Goal: Task Accomplishment & Management: Manage account settings

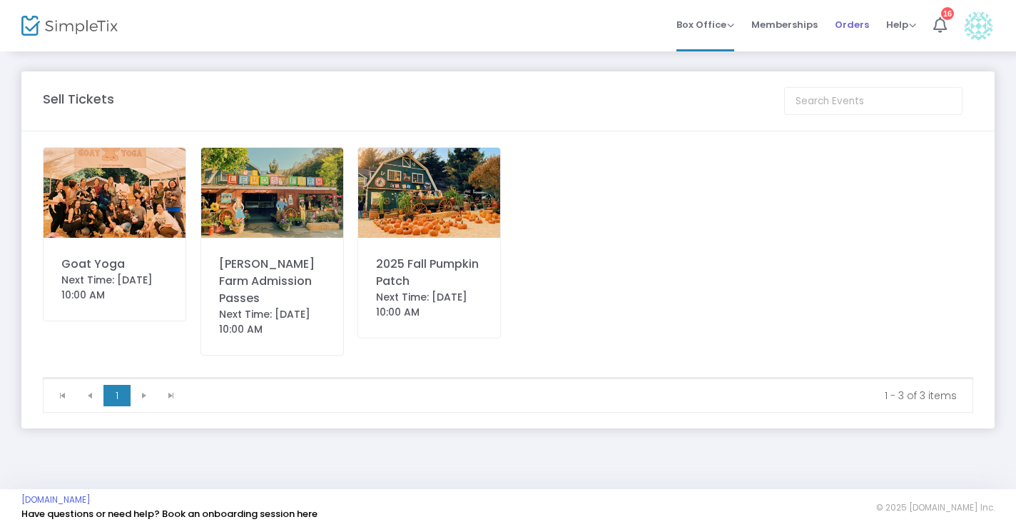
click at [842, 24] on span "Orders" at bounding box center [852, 24] width 34 height 36
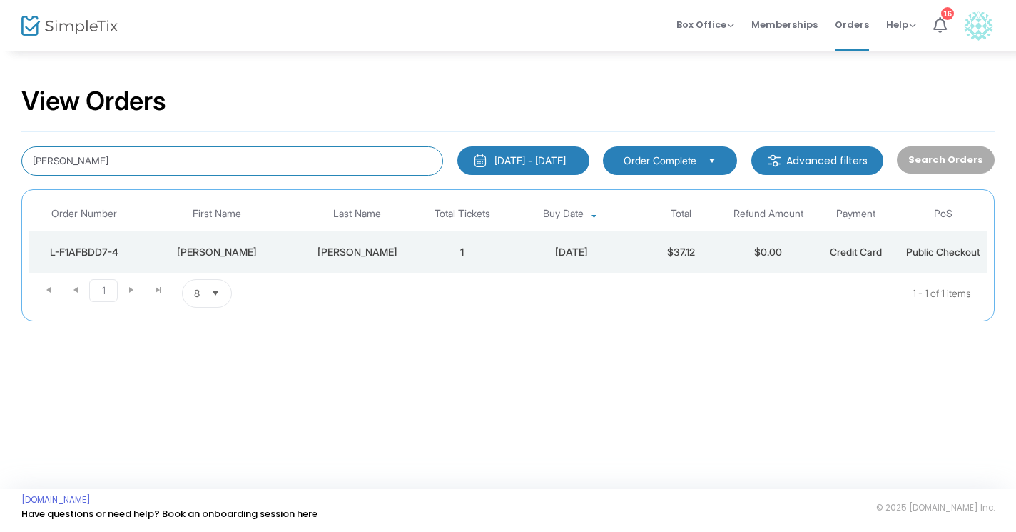
click at [302, 159] on input "[PERSON_NAME]" at bounding box center [232, 160] width 422 height 29
drag, startPoint x: 302, startPoint y: 159, endPoint x: 29, endPoint y: 156, distance: 272.6
click at [29, 156] on input "[PERSON_NAME]" at bounding box center [232, 160] width 422 height 29
paste input "[PERSON_NAME]"
type input "[PERSON_NAME]"
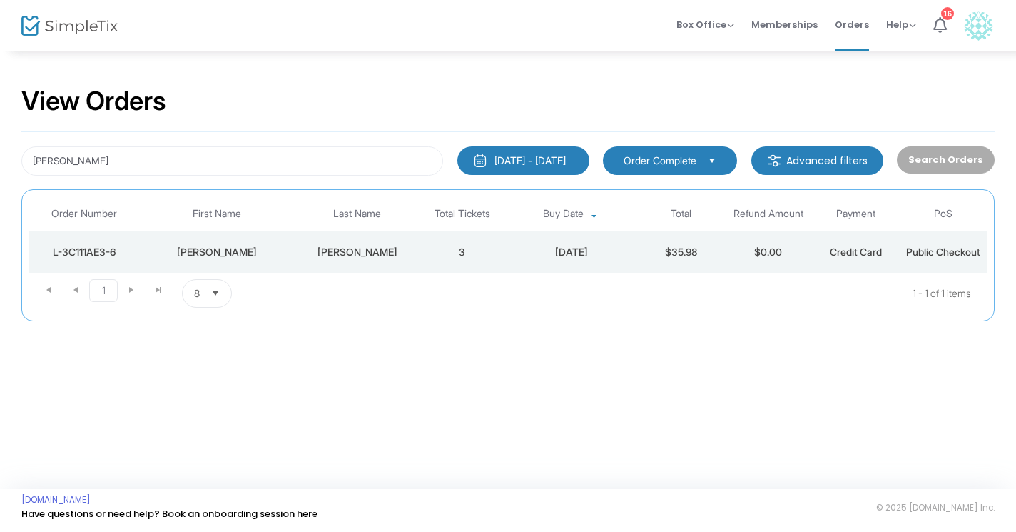
click at [346, 251] on div "[PERSON_NAME]" at bounding box center [358, 252] width 116 height 14
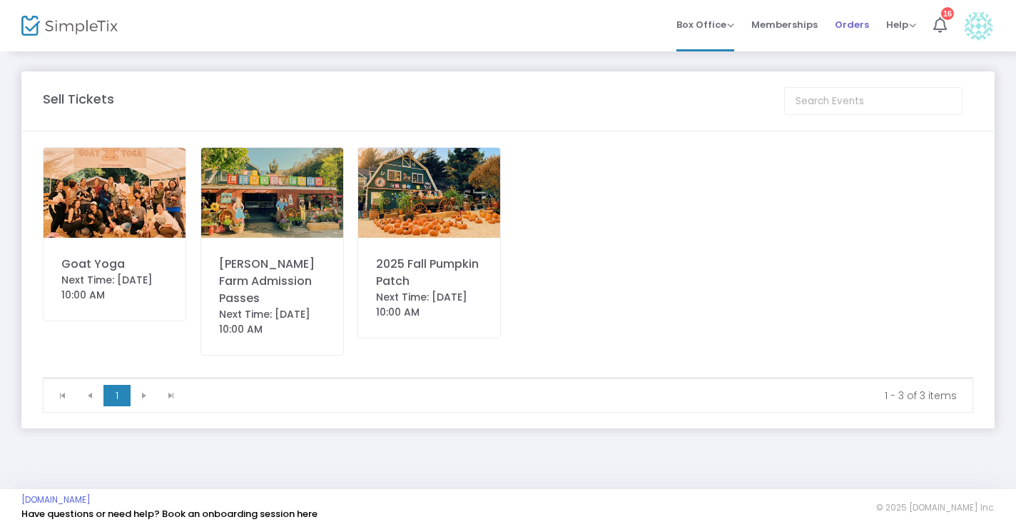
click at [854, 27] on span "Orders" at bounding box center [852, 24] width 34 height 36
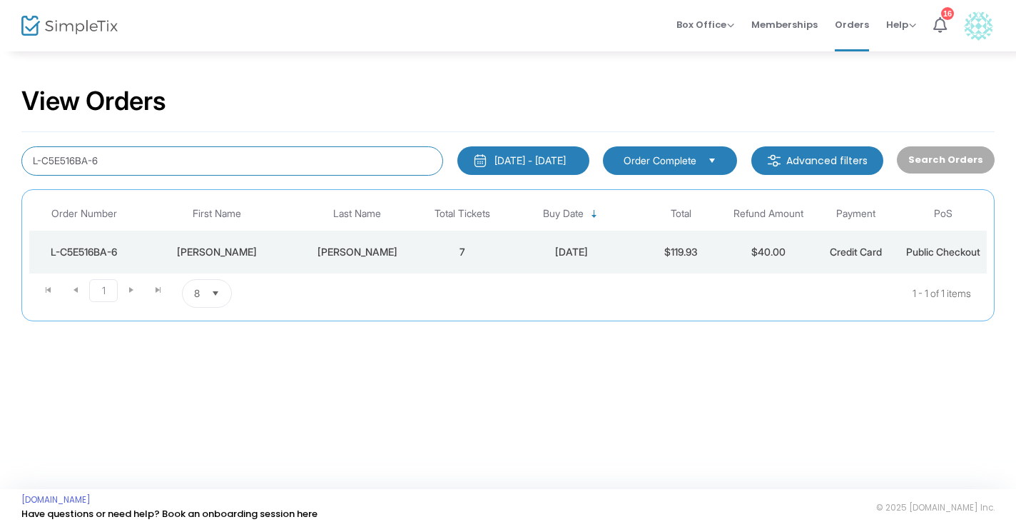
click at [248, 158] on input "L-C5E516BA-6" at bounding box center [232, 160] width 422 height 29
paste input "L-FE523EFD-1"
type input "L-FE523EFD-1"
click at [363, 250] on div "Singh" at bounding box center [358, 252] width 116 height 14
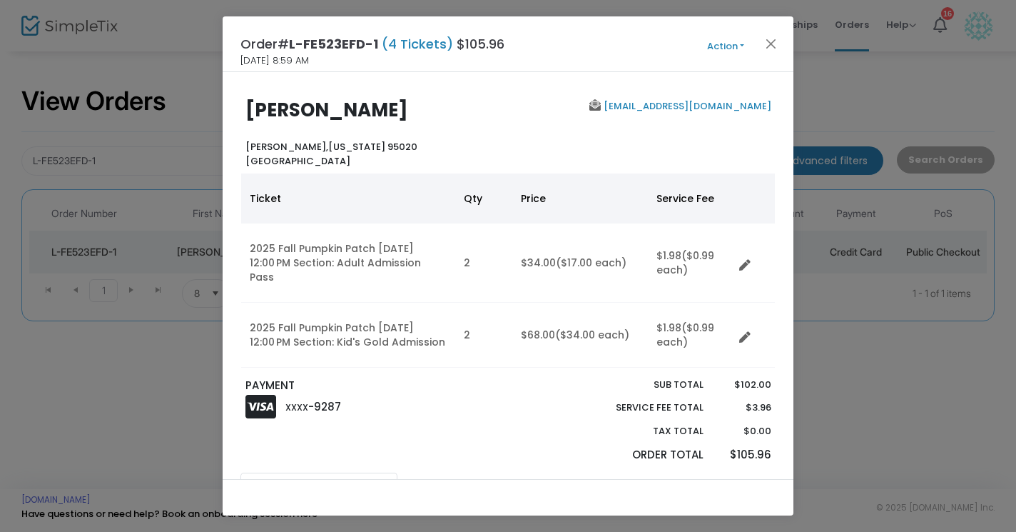
click at [742, 45] on button "Action" at bounding box center [726, 47] width 86 height 16
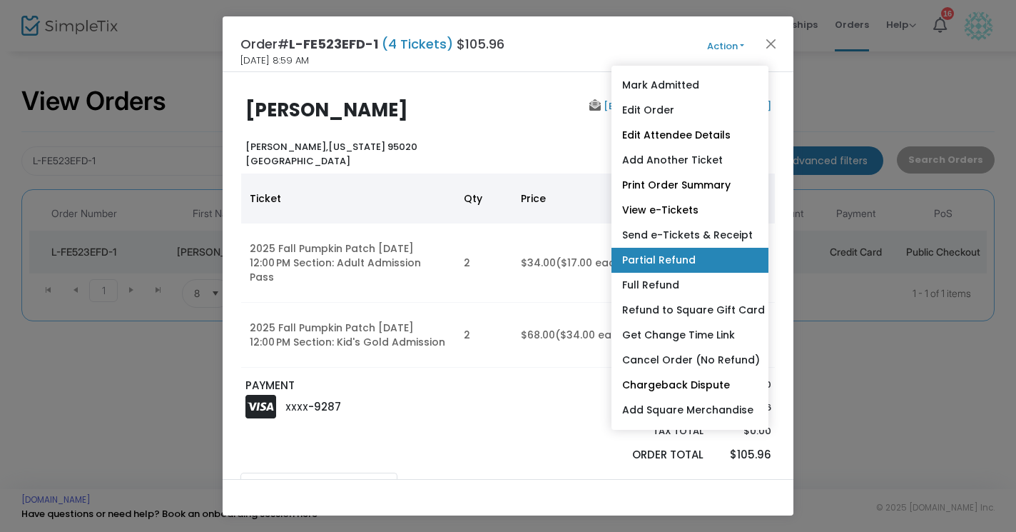
click at [654, 262] on link "Partial Refund" at bounding box center [690, 260] width 157 height 25
radio input "true"
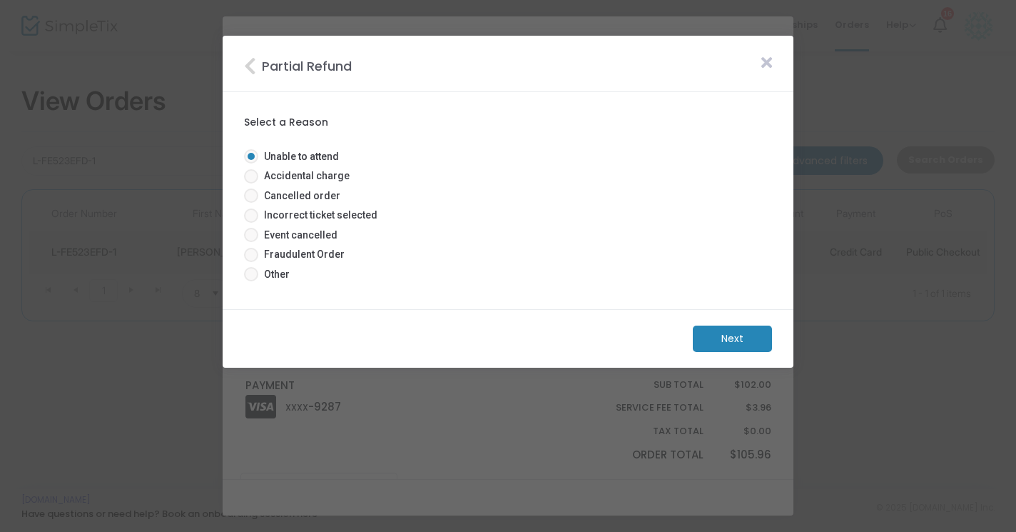
click at [258, 274] on span at bounding box center [251, 274] width 14 height 14
click at [251, 281] on input "Other" at bounding box center [250, 281] width 1 height 1
radio input "true"
click at [716, 345] on m-button "Next" at bounding box center [732, 338] width 79 height 26
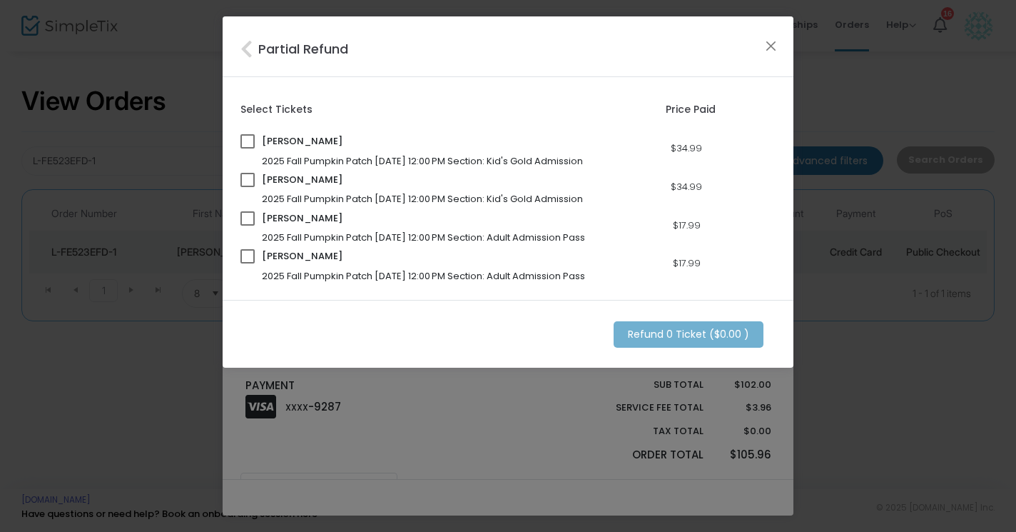
click at [250, 143] on span at bounding box center [247, 141] width 14 height 14
click at [248, 148] on input "checkbox" at bounding box center [247, 148] width 1 height 1
checkbox input "true"
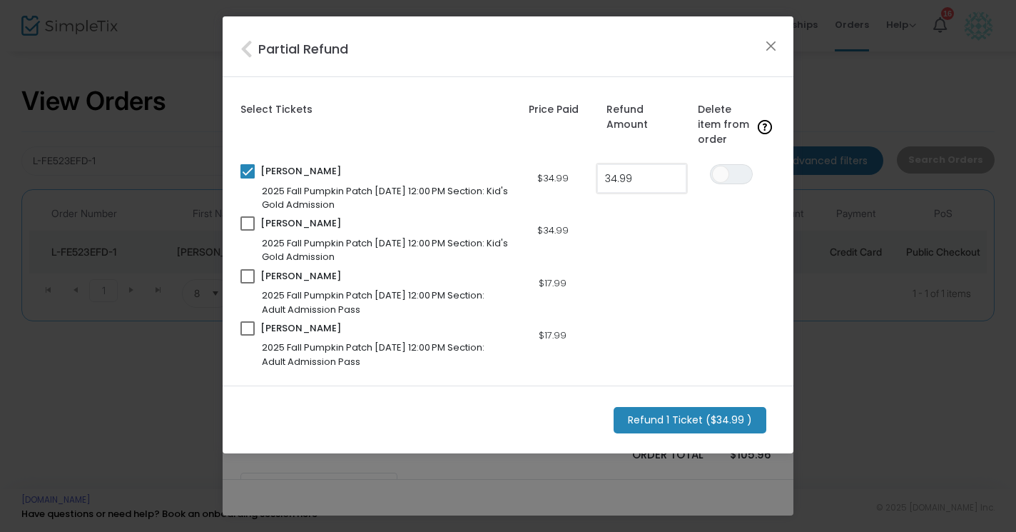
click at [644, 180] on input "34.99" at bounding box center [642, 178] width 88 height 27
click at [636, 180] on input "26.50" at bounding box center [642, 178] width 88 height 27
click at [638, 220] on div "Maisie Singh 2025 Fall Pumpkin Patch 9/20/2025 12:00 PM Section: Kid's Gold Adm…" at bounding box center [507, 226] width 535 height 21
click at [640, 180] on input "26.5" at bounding box center [642, 178] width 88 height 27
type input "$26.50"
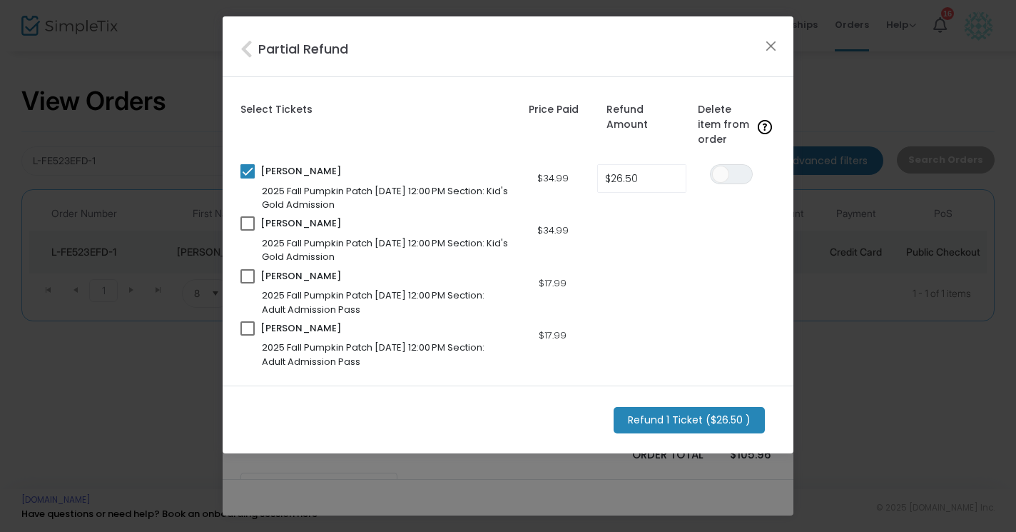
click at [689, 422] on m-button "Refund 1 Ticket ($26.50 )" at bounding box center [689, 420] width 151 height 26
